Goal: Information Seeking & Learning: Learn about a topic

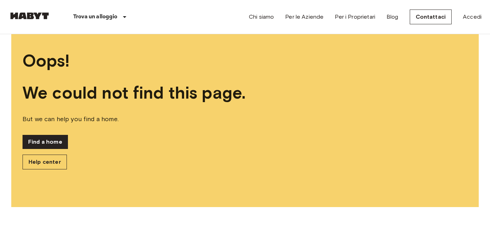
scroll to position [34, 0]
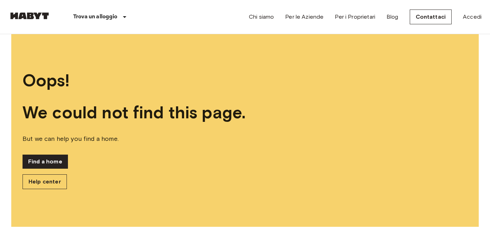
scroll to position [8, 0]
